Goal: Task Accomplishment & Management: Use online tool/utility

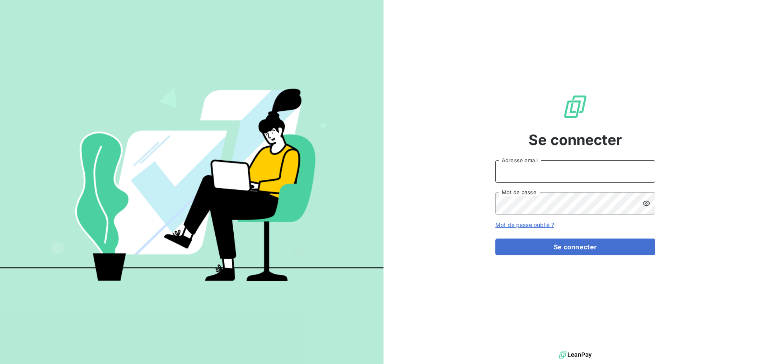
click at [571, 180] on input "Adresse email" at bounding box center [575, 171] width 160 height 22
type input "[EMAIL_ADDRESS][DOMAIN_NAME]"
click at [495, 238] on button "Se connecter" at bounding box center [575, 246] width 160 height 17
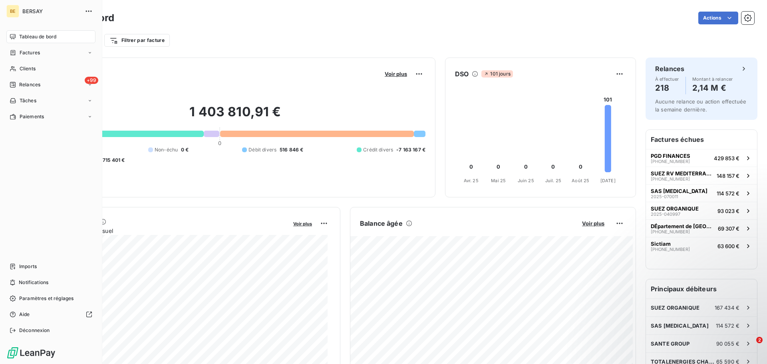
drag, startPoint x: 29, startPoint y: 262, endPoint x: 67, endPoint y: 256, distance: 38.8
click at [29, 262] on div "Imports" at bounding box center [50, 266] width 89 height 13
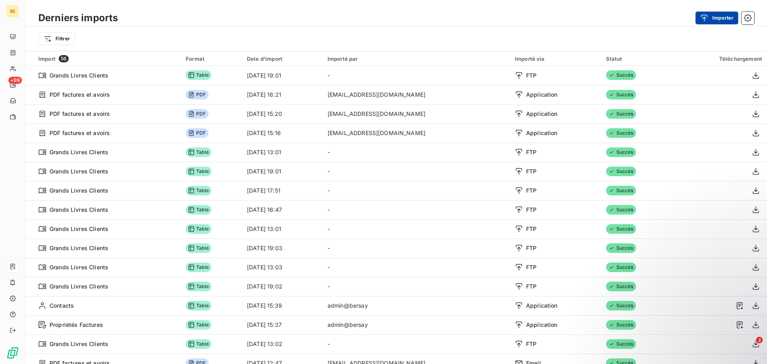
click at [705, 15] on icon "button" at bounding box center [704, 17] width 6 height 7
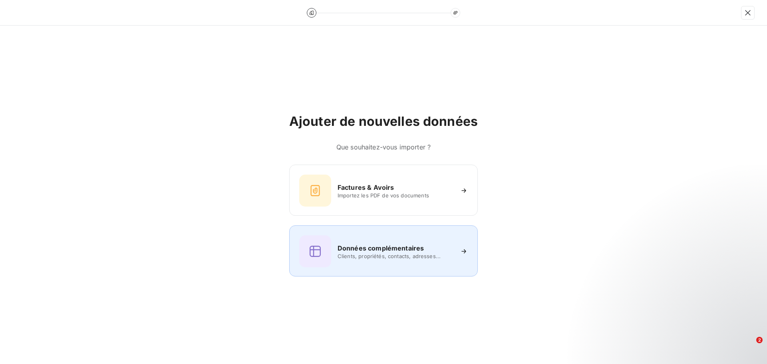
click at [358, 243] on h6 "Données complémentaires" at bounding box center [381, 248] width 86 height 10
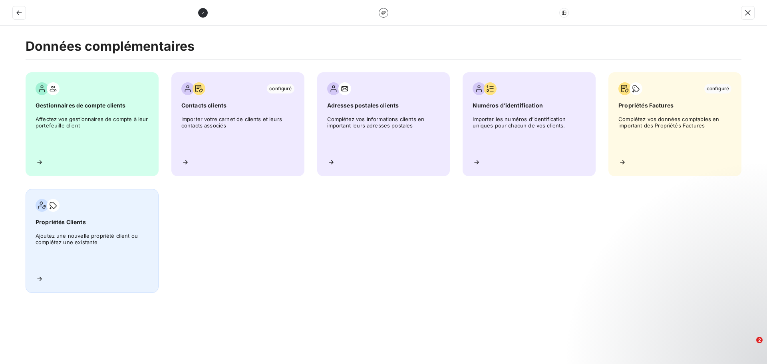
click at [109, 252] on span "Ajoutez une nouvelle propriété client ou complétez une existante" at bounding box center [92, 250] width 113 height 36
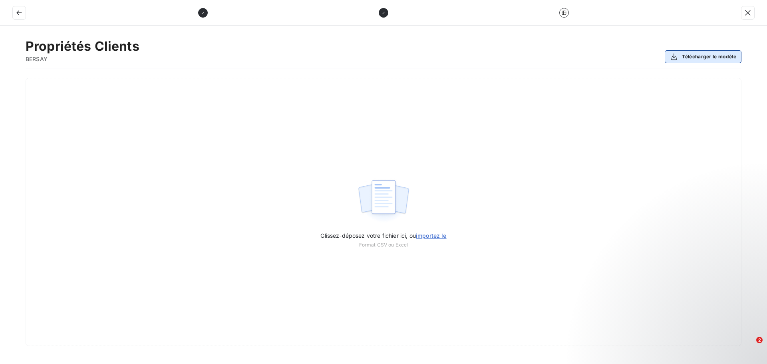
click at [693, 49] on div "Propriétés Clients BERSAY Télécharger le modèle" at bounding box center [384, 53] width 716 height 30
click at [691, 53] on button "Télécharger le modèle" at bounding box center [703, 56] width 77 height 13
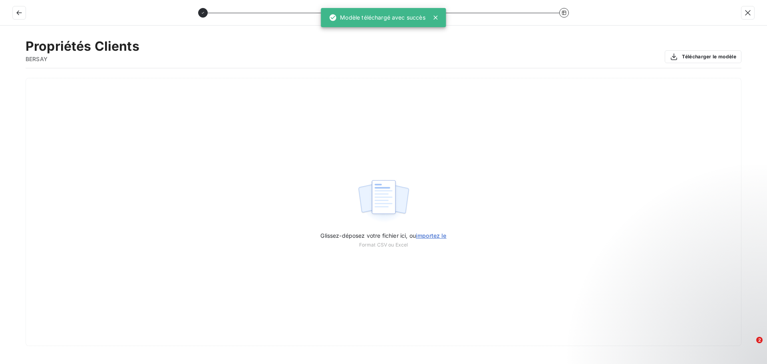
click at [435, 18] on div at bounding box center [383, 13] width 767 height 26
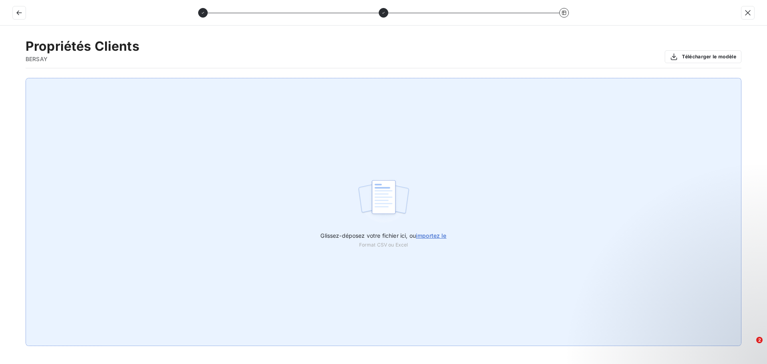
click at [429, 234] on span "importez le" at bounding box center [431, 235] width 31 height 7
click at [0, 78] on input "Glissez-déposez votre fichier ici, ou importez le" at bounding box center [0, 78] width 0 height 0
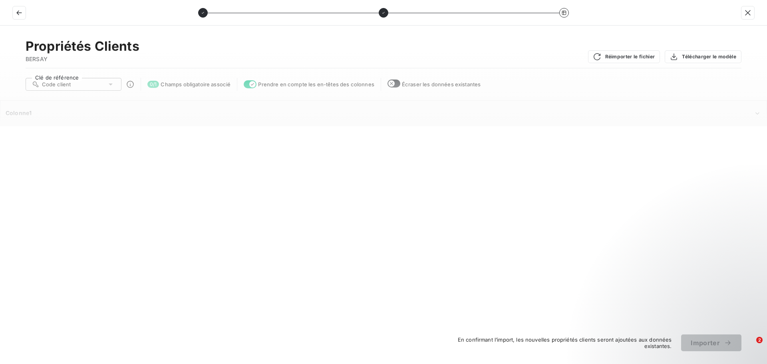
click at [399, 83] on button "button" at bounding box center [393, 83] width 13 height 8
click at [393, 84] on icon "button" at bounding box center [396, 83] width 6 height 6
click at [393, 84] on icon "button" at bounding box center [391, 83] width 6 height 6
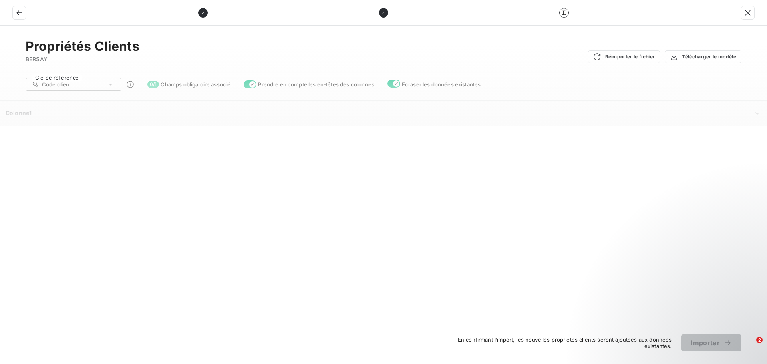
click at [103, 89] on div "Code client" at bounding box center [74, 84] width 96 height 13
click at [102, 89] on div "Code client" at bounding box center [74, 84] width 96 height 13
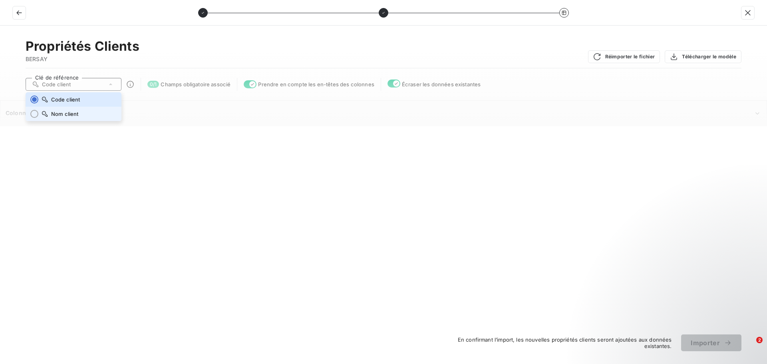
click at [52, 114] on span "Nom client" at bounding box center [65, 114] width 28 height 6
